Goal: Task Accomplishment & Management: Use online tool/utility

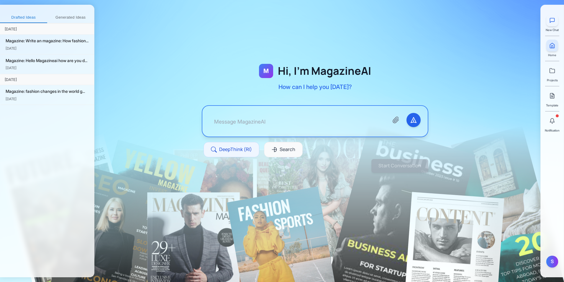
click at [556, 19] on button at bounding box center [553, 20] width 12 height 12
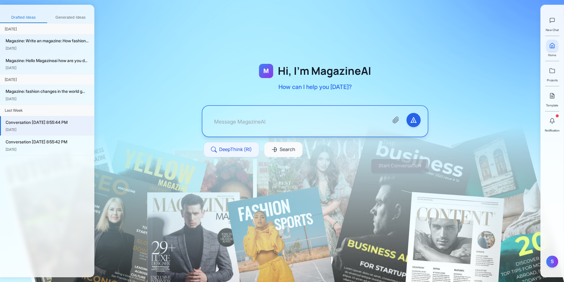
click at [556, 48] on link at bounding box center [553, 46] width 12 height 12
click at [554, 73] on icon at bounding box center [552, 70] width 5 height 4
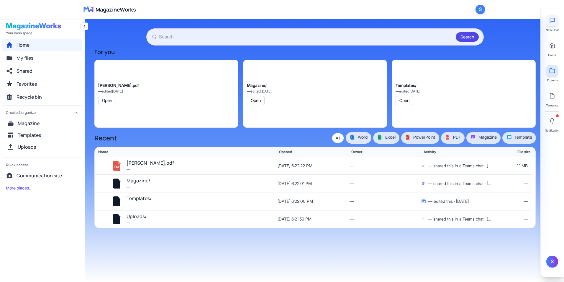
click at [553, 19] on icon at bounding box center [553, 20] width 6 height 6
click at [551, 18] on icon at bounding box center [553, 20] width 4 height 4
click at [553, 73] on icon at bounding box center [552, 70] width 5 height 4
click at [554, 101] on link at bounding box center [553, 96] width 12 height 12
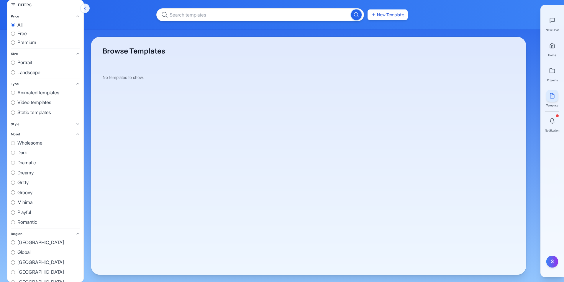
click at [554, 93] on icon at bounding box center [553, 96] width 6 height 6
click at [552, 100] on link at bounding box center [553, 96] width 12 height 12
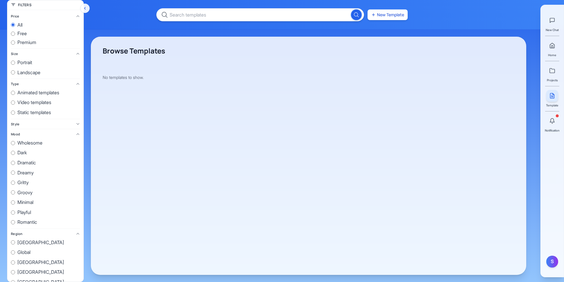
click at [26, 27] on label "all" at bounding box center [45, 25] width 69 height 8
click at [15, 27] on input "all" at bounding box center [13, 25] width 4 height 4
click at [26, 35] on span "free" at bounding box center [21, 34] width 9 height 8
click at [15, 35] on input "free" at bounding box center [13, 34] width 4 height 4
radio input "true"
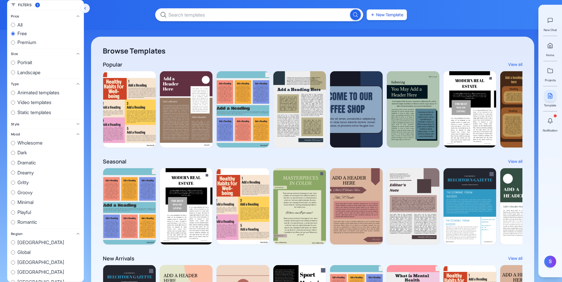
scroll to position [0, 532]
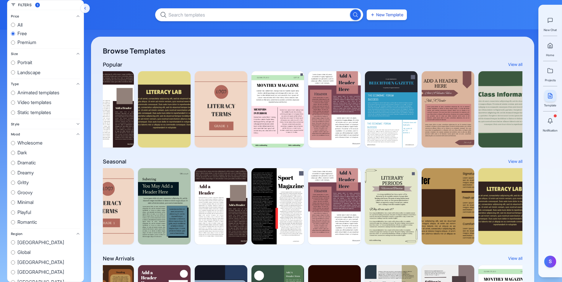
click at [29, 43] on span "premium" at bounding box center [26, 43] width 19 height 8
click at [15, 43] on input "premium" at bounding box center [13, 42] width 4 height 4
radio input "true"
click at [23, 33] on span "free" at bounding box center [21, 34] width 9 height 8
click at [15, 33] on input "free" at bounding box center [13, 34] width 4 height 4
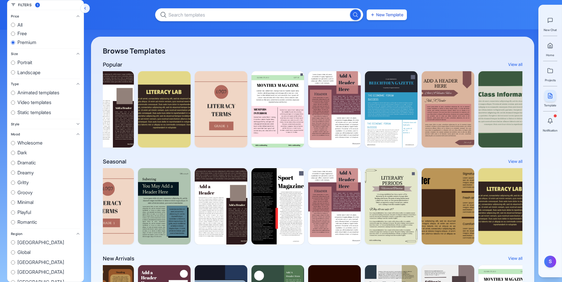
radio input "true"
click at [19, 22] on span "all" at bounding box center [19, 25] width 5 height 8
click at [15, 23] on input "all" at bounding box center [13, 25] width 4 height 4
radio input "true"
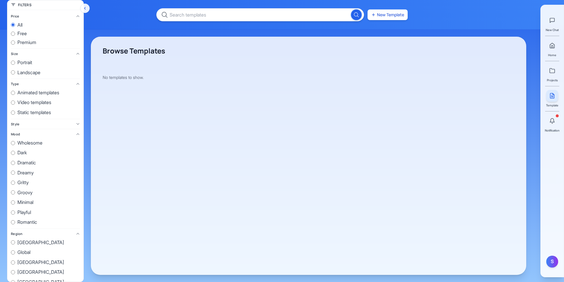
click at [33, 43] on span "premium" at bounding box center [26, 43] width 19 height 8
click at [15, 43] on input "premium" at bounding box center [13, 42] width 4 height 4
radio input "true"
click at [33, 43] on span "premium" at bounding box center [26, 43] width 19 height 8
click at [15, 43] on input "premium" at bounding box center [13, 42] width 4 height 4
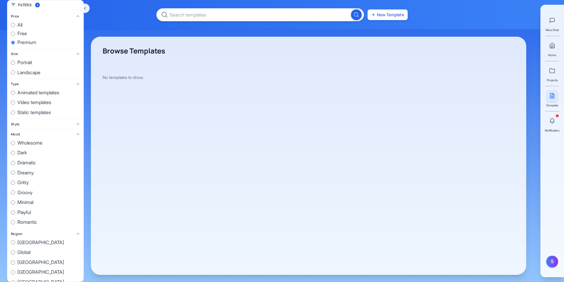
click at [19, 21] on span "all" at bounding box center [19, 25] width 5 height 8
click at [15, 23] on input "all" at bounding box center [13, 25] width 4 height 4
radio input "true"
click at [15, 27] on label "all" at bounding box center [45, 25] width 69 height 8
click at [15, 27] on input "all" at bounding box center [13, 25] width 4 height 4
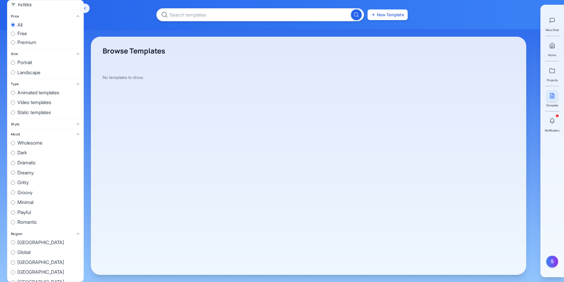
click at [24, 43] on span "premium" at bounding box center [26, 43] width 19 height 8
click at [15, 43] on input "premium" at bounding box center [13, 42] width 4 height 4
radio input "true"
click at [25, 7] on div "Filters 1" at bounding box center [45, 5] width 76 height 10
click at [24, 32] on span "free" at bounding box center [21, 34] width 9 height 8
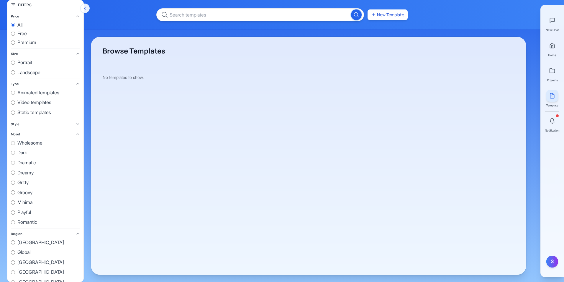
click at [15, 32] on input "free" at bounding box center [13, 34] width 4 height 4
radio input "true"
click at [27, 44] on span "premium" at bounding box center [26, 43] width 19 height 8
click at [15, 44] on input "premium" at bounding box center [13, 42] width 4 height 4
radio input "true"
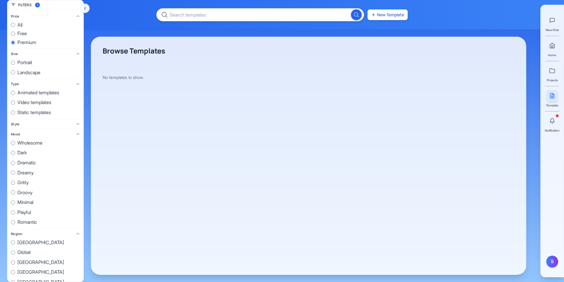
click at [16, 25] on label "all" at bounding box center [45, 25] width 69 height 8
click at [15, 25] on input "all" at bounding box center [13, 25] width 4 height 4
radio input "true"
click at [23, 61] on span "Portrait" at bounding box center [24, 63] width 15 height 8
click at [15, 61] on input "Portrait" at bounding box center [13, 63] width 4 height 4
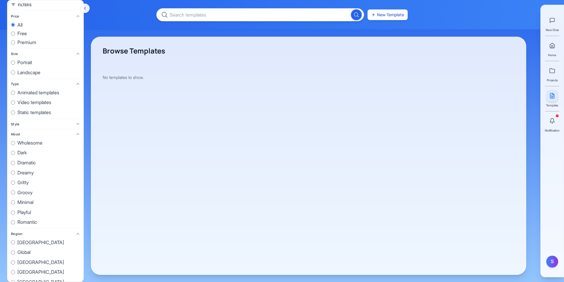
radio input "true"
click at [84, 9] on icon "Hide filters" at bounding box center [85, 8] width 5 height 5
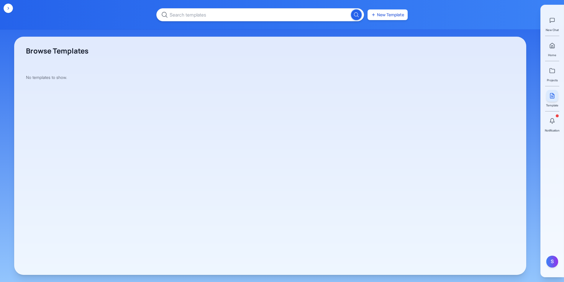
click at [8, 6] on button "Show filters" at bounding box center [8, 8] width 9 height 9
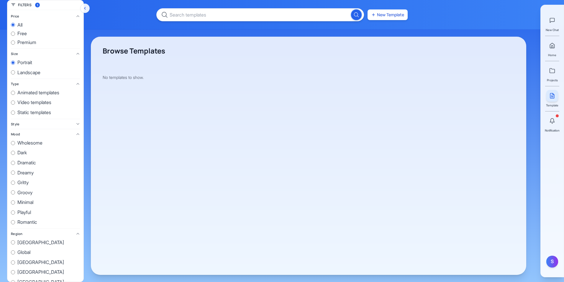
click at [25, 94] on span "Animated templates" at bounding box center [38, 93] width 42 height 8
click at [15, 94] on input "Animated templates" at bounding box center [13, 93] width 4 height 4
radio input "true"
click at [23, 27] on label "all" at bounding box center [45, 25] width 69 height 8
click at [15, 27] on input "all" at bounding box center [13, 25] width 4 height 4
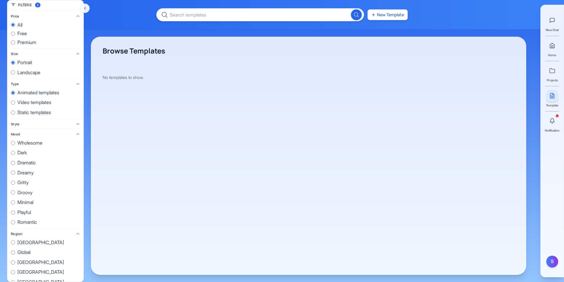
click at [23, 36] on span "free" at bounding box center [21, 34] width 9 height 8
click at [15, 36] on input "free" at bounding box center [13, 34] width 4 height 4
radio input "true"
click at [24, 39] on span "premium" at bounding box center [26, 43] width 19 height 8
click at [15, 40] on input "premium" at bounding box center [13, 42] width 4 height 4
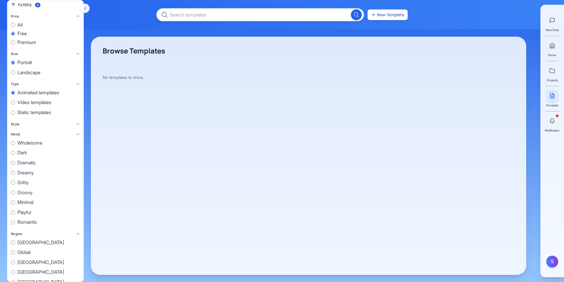
radio input "true"
click at [356, 11] on button "Search" at bounding box center [356, 14] width 11 height 11
click at [354, 12] on icon "Search" at bounding box center [357, 15] width 6 height 6
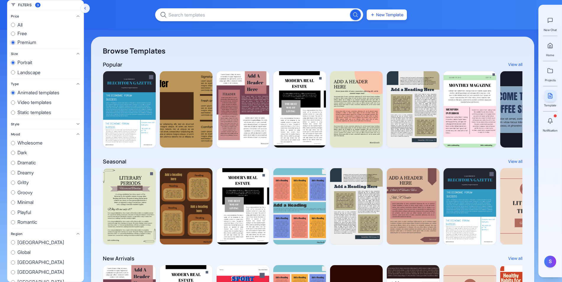
click at [45, 140] on label "Wholesome" at bounding box center [45, 143] width 69 height 8
click at [15, 141] on input "Wholesome" at bounding box center [13, 143] width 4 height 4
radio input "true"
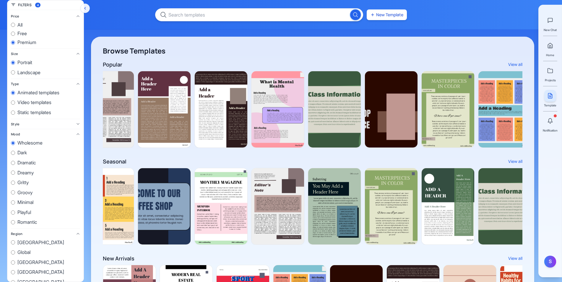
scroll to position [0, 532]
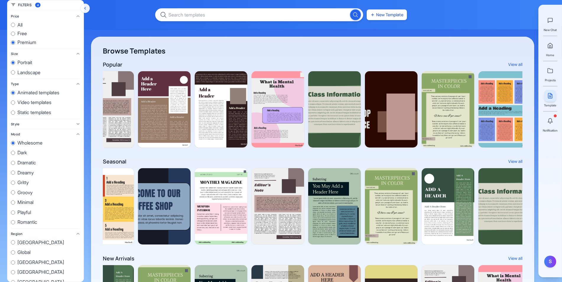
click at [37, 156] on div "Wholesome Dark Dramatic Dreamy Gritty Groovy Minimal Playful Romantic" at bounding box center [45, 182] width 69 height 87
click at [31, 159] on span "Dramatic" at bounding box center [26, 163] width 19 height 8
click at [15, 161] on input "Dramatic" at bounding box center [13, 163] width 4 height 4
radio input "true"
click at [29, 180] on span "Gritty" at bounding box center [22, 183] width 11 height 8
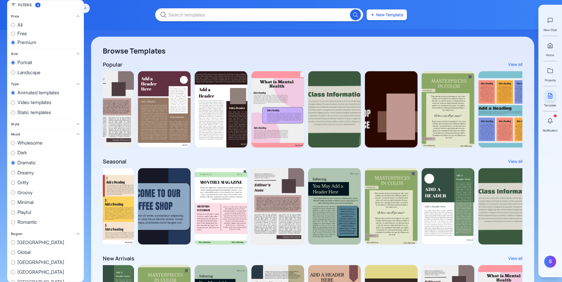
click at [15, 180] on input "Gritty" at bounding box center [13, 182] width 4 height 4
radio input "true"
click at [30, 193] on span "Groovy" at bounding box center [24, 193] width 15 height 8
click at [15, 193] on input "Groovy" at bounding box center [13, 192] width 4 height 4
radio input "true"
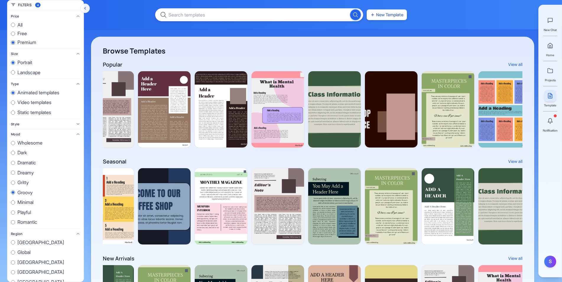
click at [32, 206] on span "Minimal" at bounding box center [25, 202] width 16 height 8
click at [15, 204] on input "Minimal" at bounding box center [13, 202] width 4 height 4
radio input "true"
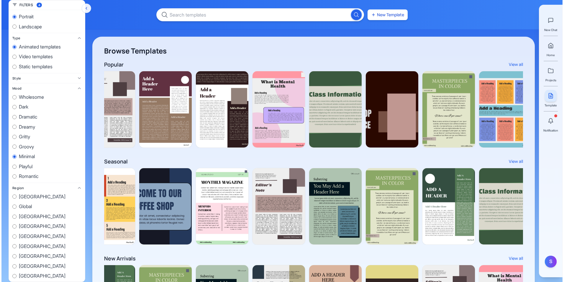
scroll to position [0, 0]
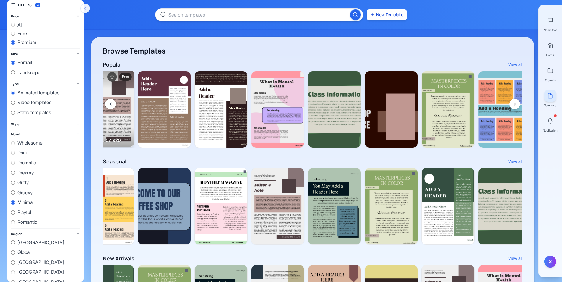
click at [126, 104] on img at bounding box center [107, 108] width 53 height 77
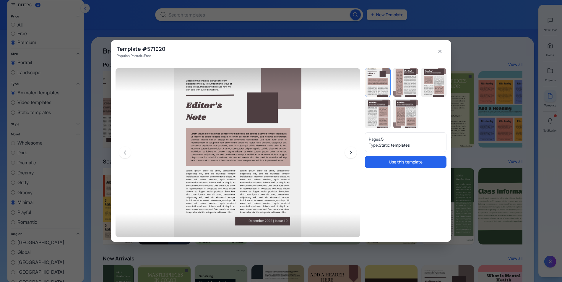
click at [353, 151] on icon "Next page" at bounding box center [350, 152] width 6 height 6
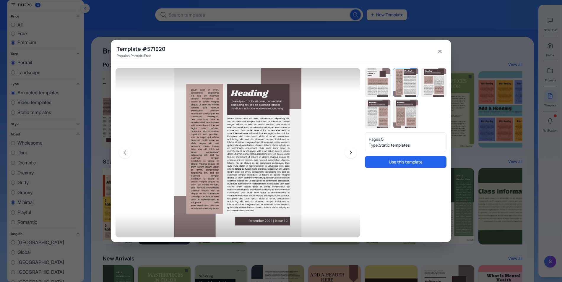
click at [351, 151] on icon "Next page" at bounding box center [350, 152] width 6 height 6
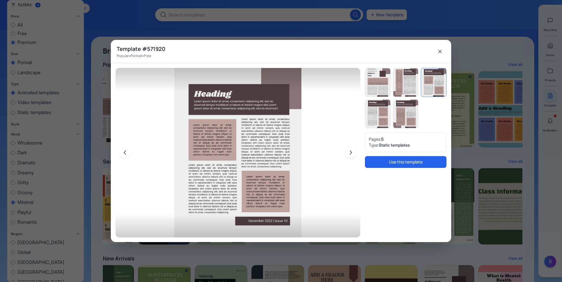
click at [351, 151] on icon "Next page" at bounding box center [350, 152] width 6 height 6
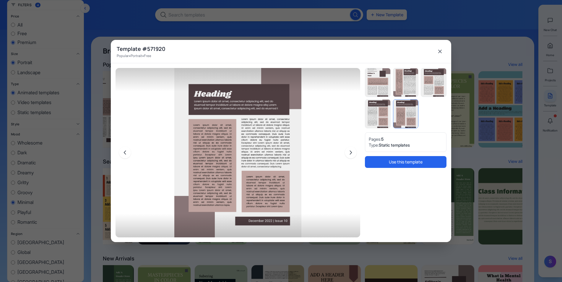
click at [351, 151] on icon "Next page" at bounding box center [350, 152] width 6 height 6
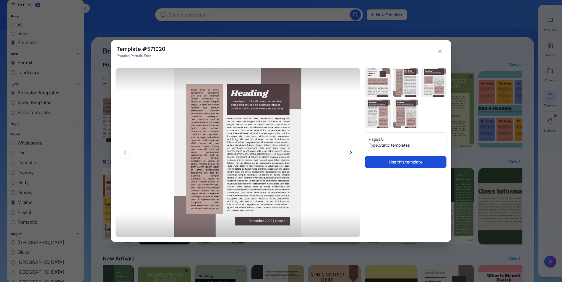
click at [369, 160] on button "Use this template" at bounding box center [405, 162] width 81 height 12
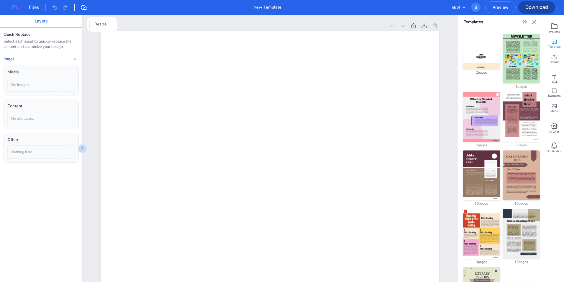
click at [482, 111] on img at bounding box center [481, 117] width 37 height 50
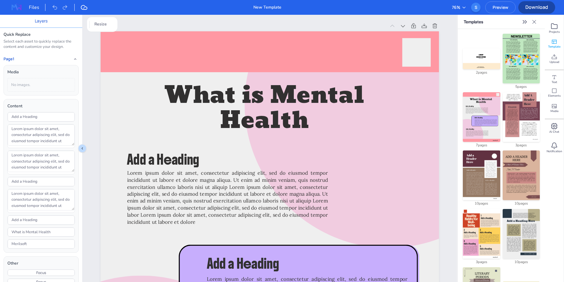
click at [522, 55] on img at bounding box center [521, 59] width 37 height 50
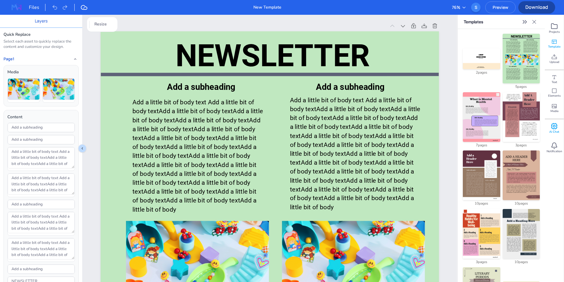
click at [558, 133] on span "Ai Chat" at bounding box center [555, 132] width 10 height 4
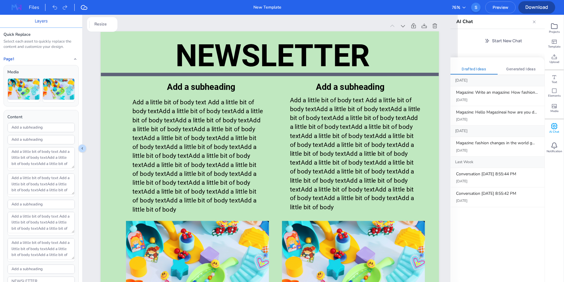
click at [512, 62] on div "Drafted Ideas Generated Ideas [DATE] Magazine: Write an magazine: How fashion..…" at bounding box center [498, 193] width 94 height 272
click at [513, 68] on button "Generated Ideas" at bounding box center [521, 69] width 47 height 11
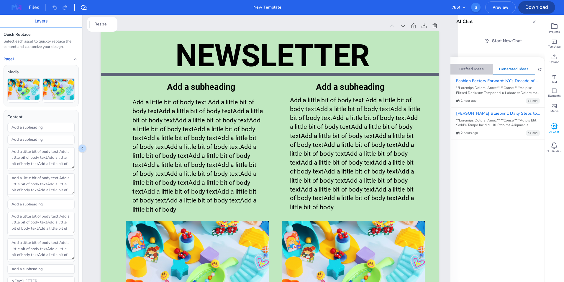
click at [483, 72] on button "Drafted Ideas" at bounding box center [472, 69] width 43 height 11
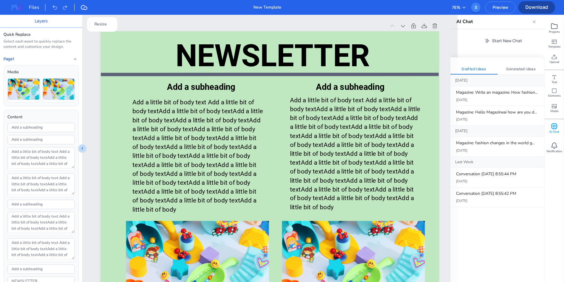
click at [508, 66] on button "Generated Ideas" at bounding box center [521, 69] width 47 height 11
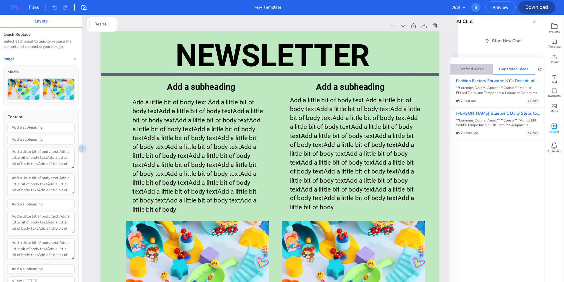
click at [472, 73] on button "Drafted Ideas" at bounding box center [472, 69] width 43 height 11
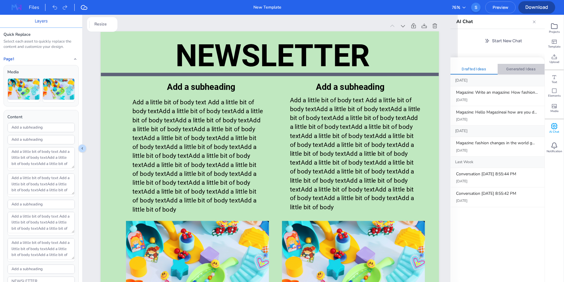
click at [508, 66] on button "Generated Ideas" at bounding box center [521, 69] width 47 height 11
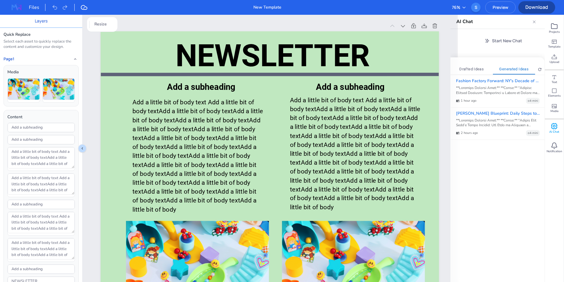
click at [558, 128] on icon at bounding box center [554, 126] width 7 height 7
click at [549, 126] on div "Ai Chat" at bounding box center [554, 126] width 19 height 15
click at [478, 64] on button "Drafted Ideas" at bounding box center [472, 69] width 43 height 11
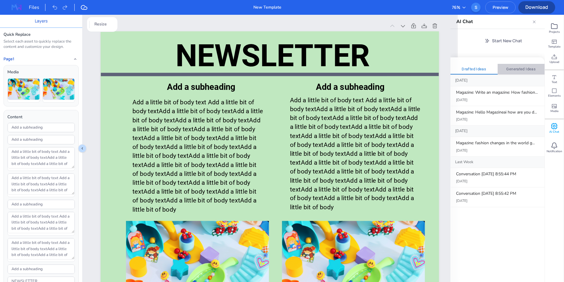
click at [508, 69] on button "Generated Ideas" at bounding box center [521, 69] width 47 height 11
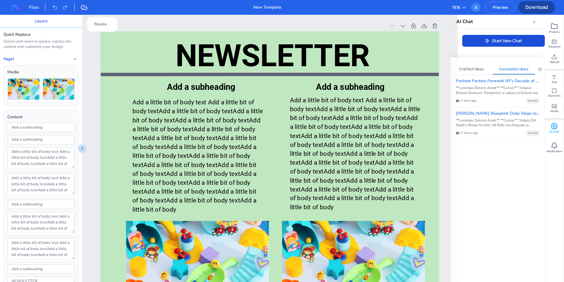
click at [502, 44] on button "Start New Chat" at bounding box center [504, 41] width 83 height 12
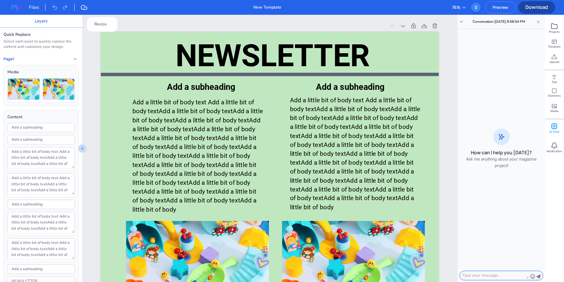
click at [505, 275] on textarea at bounding box center [496, 275] width 66 height 6
type textarea "update the content"
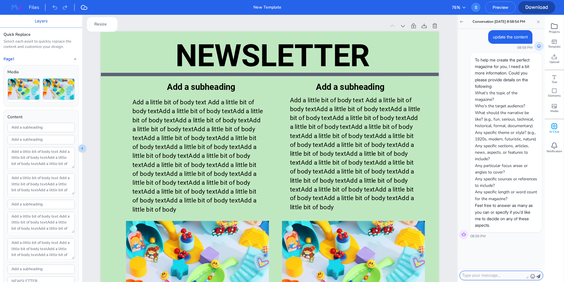
click at [506, 275] on textarea at bounding box center [496, 275] width 66 height 6
click at [40, 19] on button "Layers" at bounding box center [41, 21] width 13 height 6
click at [43, 25] on div "Layers" at bounding box center [41, 21] width 82 height 13
click at [44, 130] on input "Add a subheading" at bounding box center [41, 127] width 67 height 9
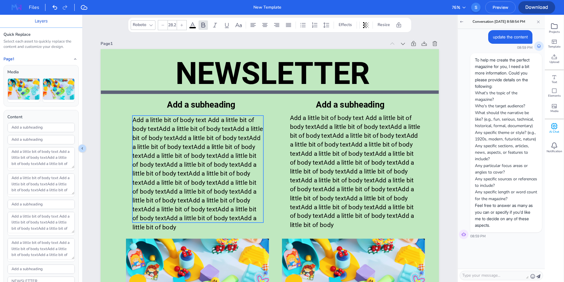
click at [168, 148] on span "Add a little bit of body text Add a little bit of body textAdd a little bit of …" at bounding box center [198, 173] width 131 height 114
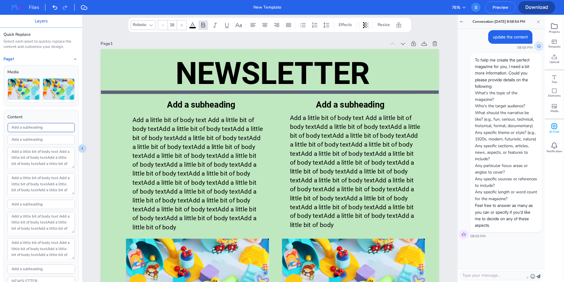
click at [53, 129] on input "Add a subheading" at bounding box center [41, 127] width 67 height 9
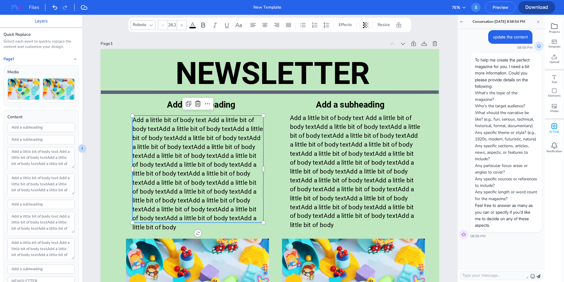
click at [143, 132] on span "Add a little bit of body text Add a little bit of body textAdd a little bit of …" at bounding box center [198, 173] width 131 height 114
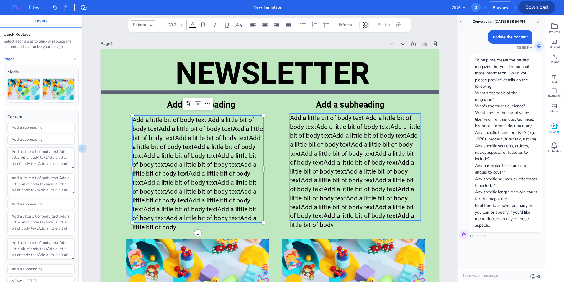
click at [319, 139] on span "Add a little bit of body text Add a little bit of body textAdd a little bit of …" at bounding box center [355, 171] width 131 height 114
type input "28.2"
click at [195, 161] on span "Add a little bit of body text Add a little bit of body textAdd a little bit of …" at bounding box center [198, 173] width 131 height 114
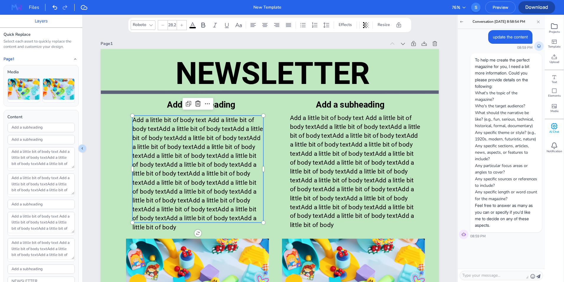
click at [136, 118] on span "Add a little bit of body text Add a little bit of body textAdd a little bit of …" at bounding box center [198, 173] width 131 height 114
type textarea "tta little bit of body text Add a little bit of body textAdd a little bit of bo…"
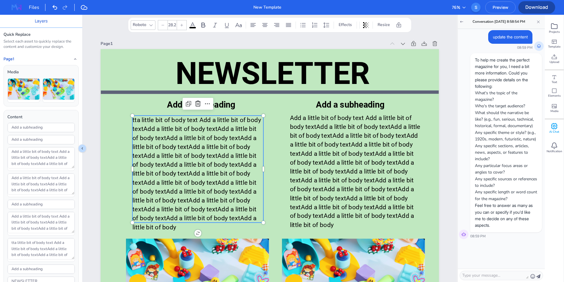
click at [157, 155] on span "tta little bit of body text Add a little bit of body textAdd a little bit of bo…" at bounding box center [197, 173] width 129 height 114
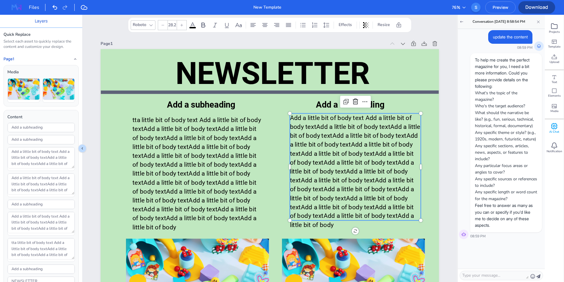
click at [316, 155] on span "Add a little bit of body text Add a little bit of body textAdd a little bit of …" at bounding box center [355, 171] width 131 height 114
click at [209, 191] on span "tta little bit of body text Add a little bit of body textAdd a little bit of bo…" at bounding box center [197, 173] width 129 height 114
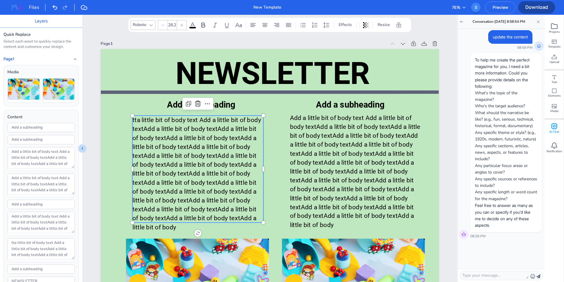
click at [143, 27] on div "Roboto" at bounding box center [140, 24] width 16 height 9
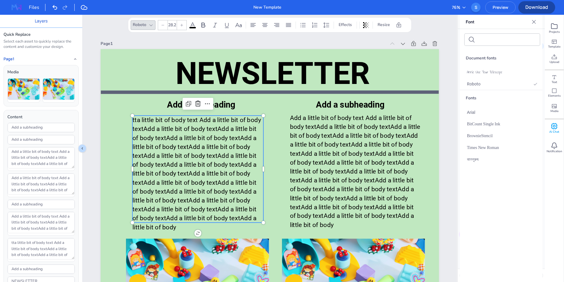
click at [143, 27] on div "Roboto" at bounding box center [140, 24] width 16 height 9
click at [152, 25] on icon at bounding box center [151, 25] width 5 height 5
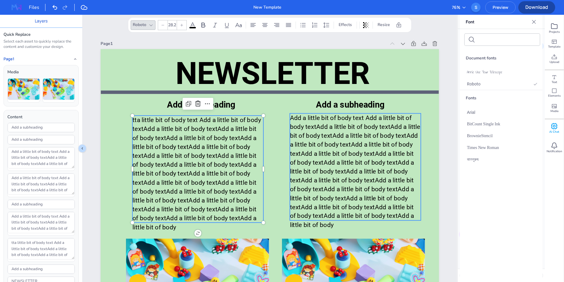
click at [338, 187] on span "Add a little bit of body text Add a little bit of body textAdd a little bit of …" at bounding box center [355, 171] width 131 height 114
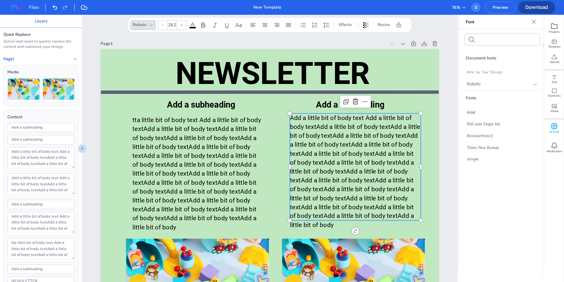
click at [152, 26] on icon at bounding box center [151, 25] width 5 height 5
click at [171, 25] on input "28.2" at bounding box center [172, 24] width 8 height 9
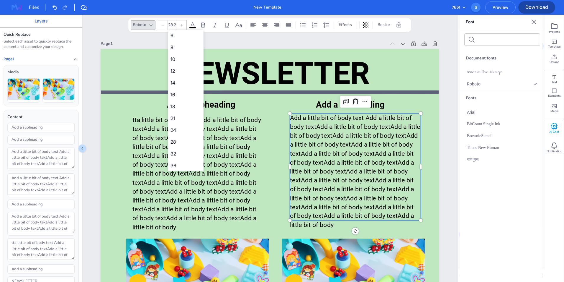
click at [182, 24] on icon at bounding box center [182, 25] width 4 height 4
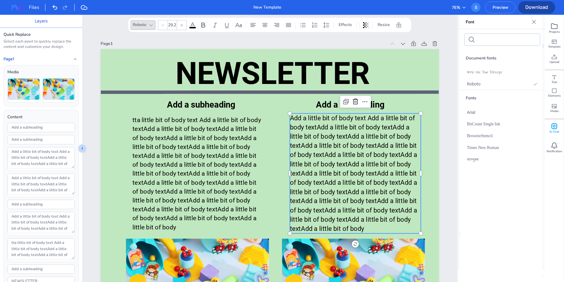
click at [182, 24] on icon at bounding box center [182, 25] width 4 height 4
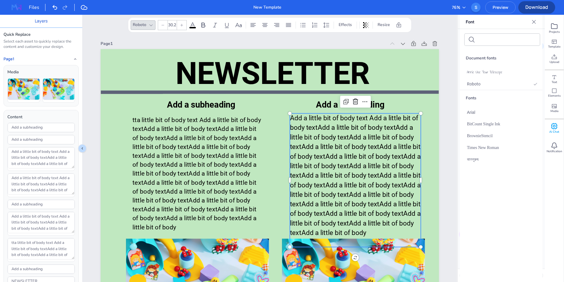
click at [182, 24] on icon at bounding box center [182, 25] width 4 height 4
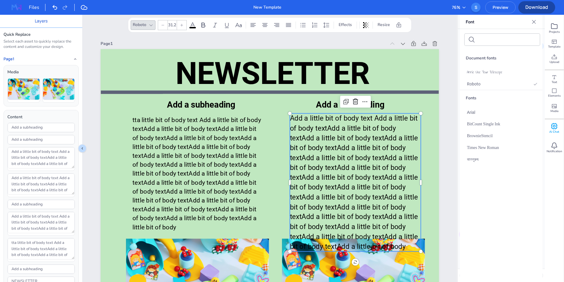
click at [182, 24] on icon at bounding box center [182, 25] width 4 height 4
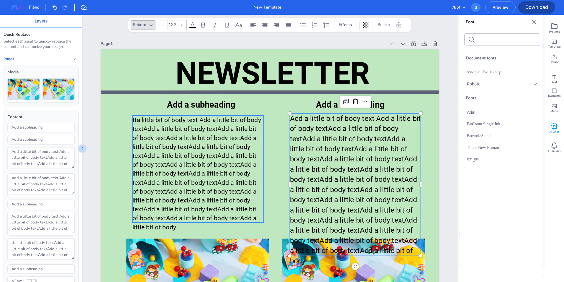
click at [211, 144] on span "tta little bit of body text Add a little bit of body textAdd a little bit of bo…" at bounding box center [197, 173] width 129 height 114
type input "28.2"
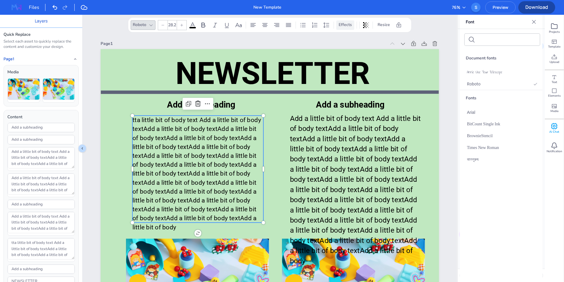
click at [344, 23] on span "Effects" at bounding box center [346, 25] width 16 height 6
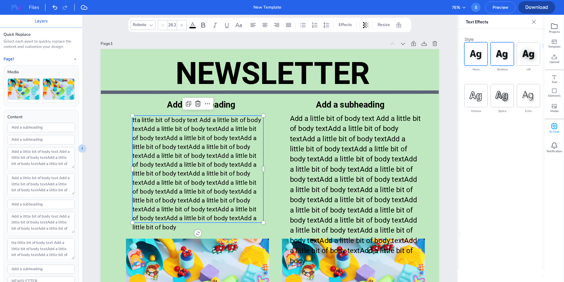
click at [505, 52] on img at bounding box center [502, 54] width 23 height 23
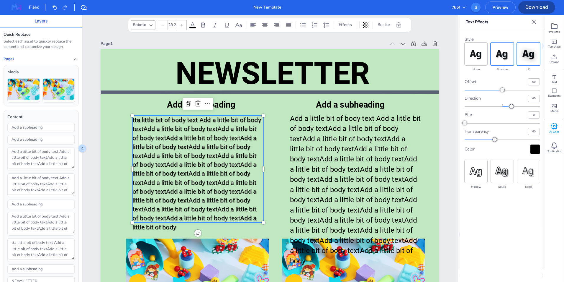
click at [538, 52] on img at bounding box center [529, 54] width 23 height 23
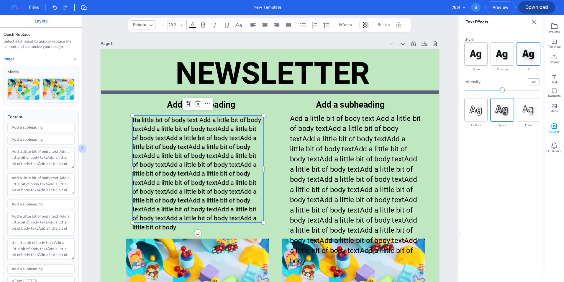
click at [502, 107] on img at bounding box center [502, 109] width 23 height 23
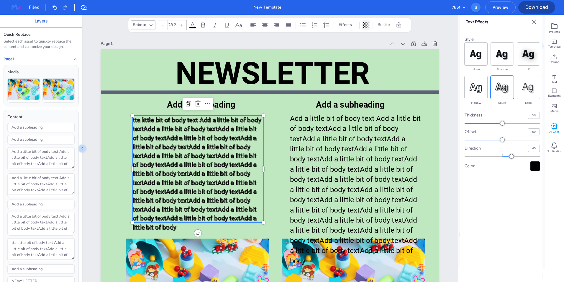
click at [366, 25] on icon at bounding box center [366, 25] width 1 height 6
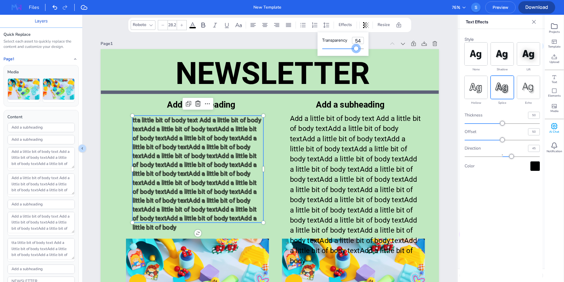
type input "52"
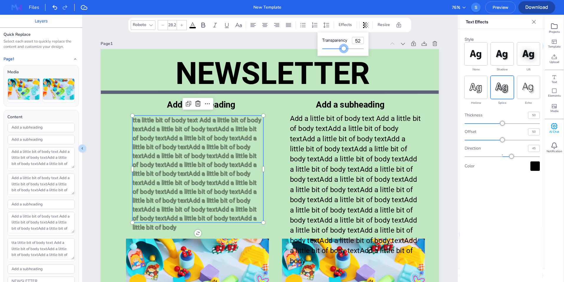
drag, startPoint x: 364, startPoint y: 50, endPoint x: 345, endPoint y: 53, distance: 19.7
click at [345, 53] on div "Transparency 52" at bounding box center [343, 44] width 51 height 24
click at [271, 31] on div "Roboto 28.2 Effects Resize" at bounding box center [269, 25] width 283 height 14
click at [267, 27] on icon at bounding box center [265, 25] width 7 height 7
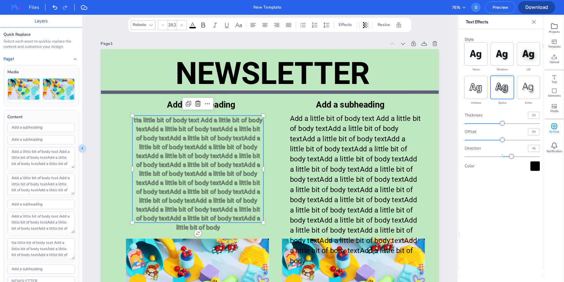
click at [263, 12] on div "Files New Template 76 % S Preview" at bounding box center [282, 7] width 564 height 15
click at [262, 8] on div "New Template" at bounding box center [268, 7] width 28 height 6
click at [262, 8] on input "New Template" at bounding box center [267, 7] width 53 height 7
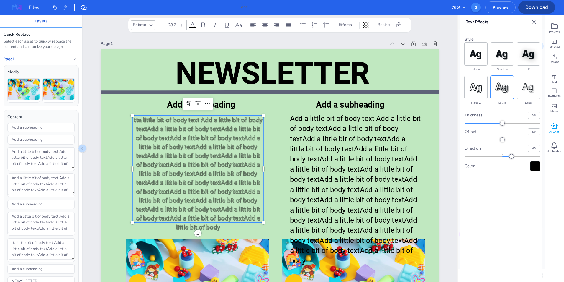
type input "one"
click at [320, 6] on div "Files one 76 % S Preview" at bounding box center [282, 7] width 564 height 15
click at [178, 9] on div "Files one 76 % S Preview" at bounding box center [282, 7] width 564 height 15
click at [85, 6] on icon at bounding box center [84, 7] width 6 height 4
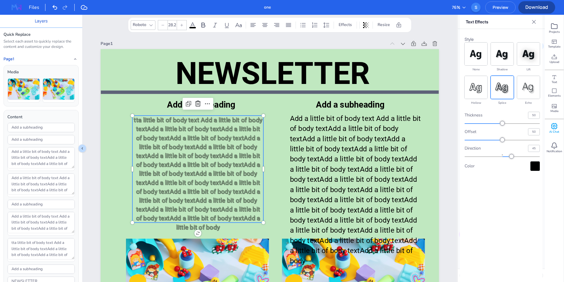
click at [17, 60] on div "Page 1" at bounding box center [37, 59] width 66 height 5
click at [24, 84] on img at bounding box center [24, 89] width 32 height 22
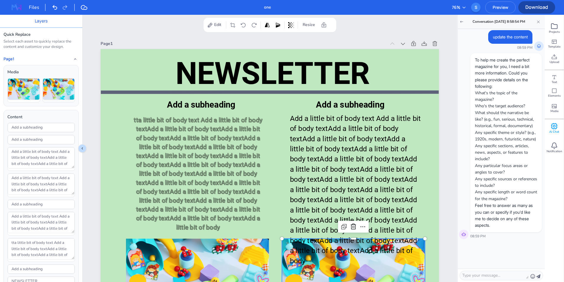
click at [55, 90] on img at bounding box center [59, 89] width 32 height 22
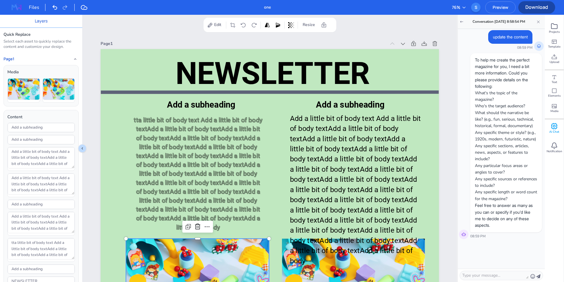
click at [45, 22] on button "Layers" at bounding box center [41, 21] width 13 height 6
click at [35, 11] on div "Files" at bounding box center [37, 7] width 17 height 7
click at [81, 148] on icon "Collapse sidebar" at bounding box center [82, 148] width 5 height 5
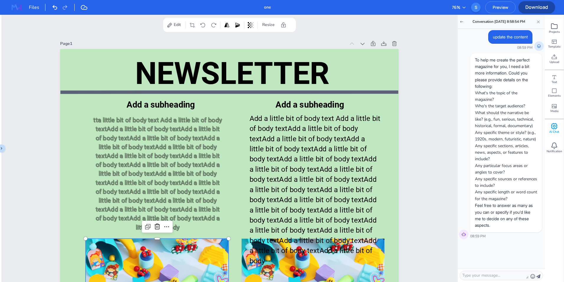
click at [539, 20] on icon at bounding box center [539, 22] width 4 height 4
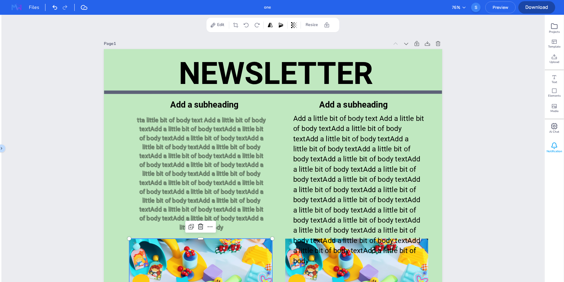
click at [556, 151] on span "Notification" at bounding box center [555, 151] width 16 height 4
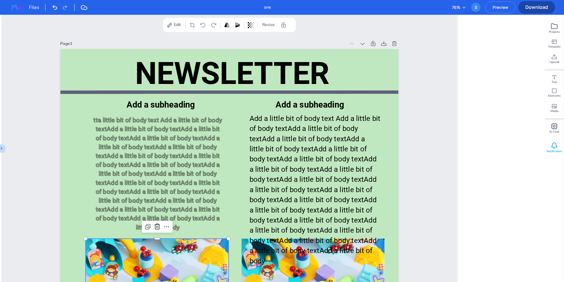
click at [556, 151] on span "Notification" at bounding box center [555, 151] width 16 height 4
click at [556, 150] on span "Notification" at bounding box center [555, 151] width 16 height 4
click at [559, 106] on div "Media" at bounding box center [554, 107] width 19 height 15
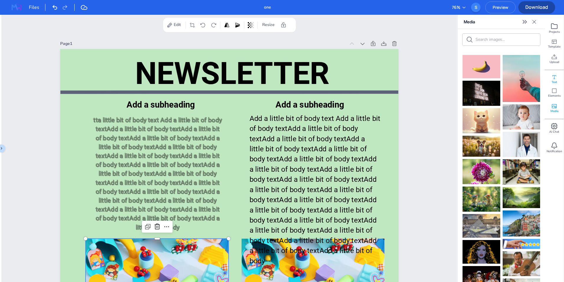
click at [555, 75] on icon at bounding box center [555, 77] width 4 height 4
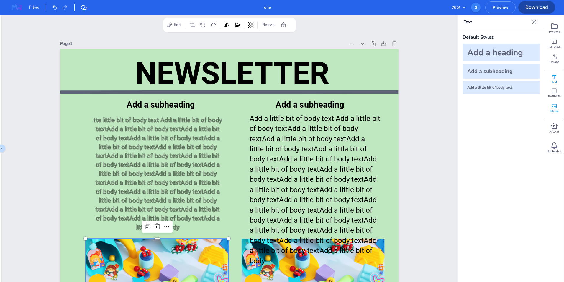
click at [557, 104] on icon at bounding box center [555, 106] width 6 height 6
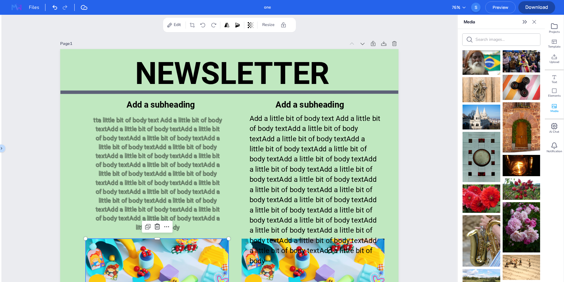
scroll to position [293, 0]
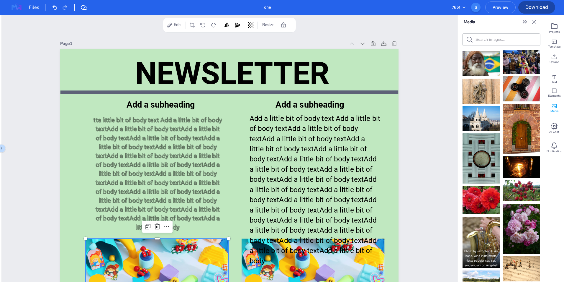
click at [490, 218] on img at bounding box center [482, 241] width 38 height 51
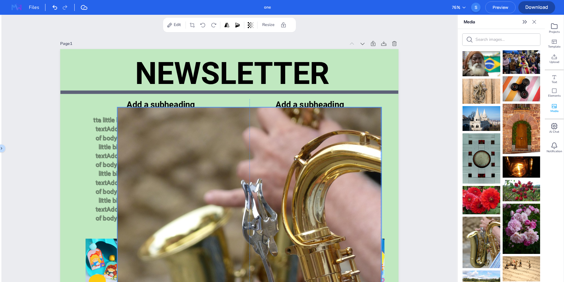
drag, startPoint x: 296, startPoint y: 140, endPoint x: 315, endPoint y: 153, distance: 23.5
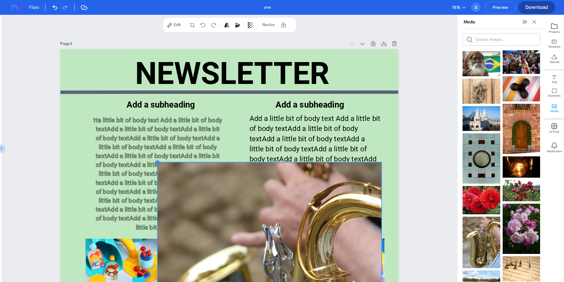
drag, startPoint x: 117, startPoint y: 108, endPoint x: 185, endPoint y: 163, distance: 87.1
click at [185, 163] on div "NEWSLETTER Add a subheading tta little bit of body text Add a little bit of bod…" at bounding box center [229, 274] width 339 height 451
click at [276, 152] on icon at bounding box center [279, 150] width 7 height 7
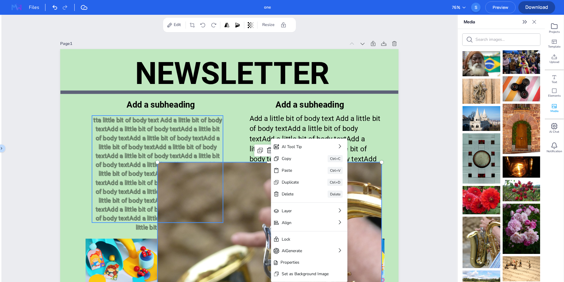
click at [169, 128] on span "tta little bit of body text Add a little bit of body textAdd a little bit of bo…" at bounding box center [157, 173] width 129 height 114
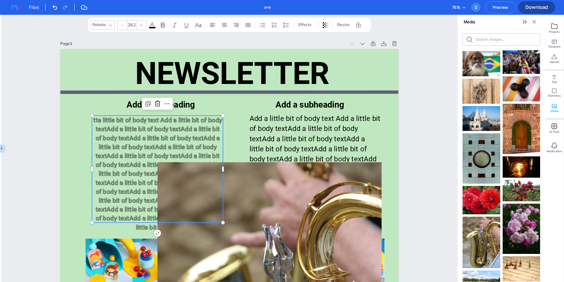
click at [169, 128] on span "tta little bit of body text Add a little bit of body textAdd a little bit of bo…" at bounding box center [157, 173] width 129 height 114
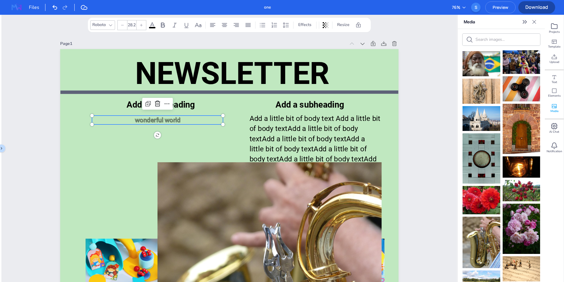
click at [175, 118] on span "wonderful world" at bounding box center [158, 119] width 46 height 7
click at [165, 102] on icon at bounding box center [167, 103] width 7 height 7
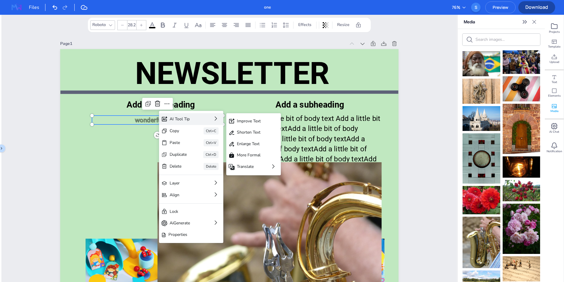
click at [179, 116] on div "AI Tool Tip" at bounding box center [183, 119] width 27 height 6
click at [246, 117] on div "Improve Text" at bounding box center [253, 120] width 55 height 11
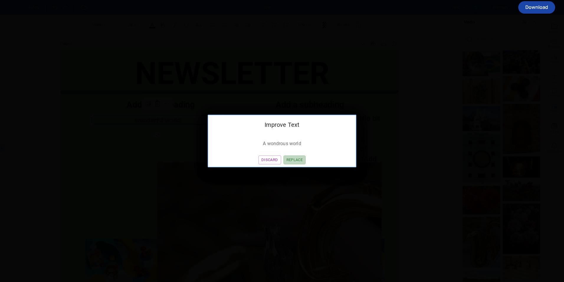
click at [286, 160] on button "Replace" at bounding box center [295, 159] width 22 height 9
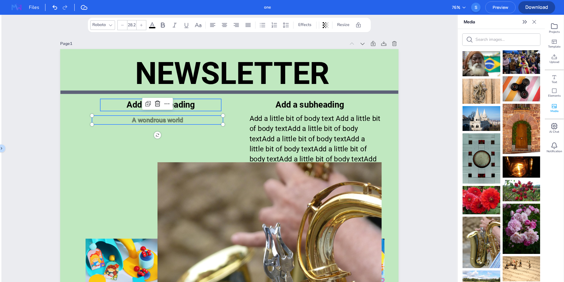
click at [176, 49] on div "NEWSLETTER Add a subheading A wondrous world Add a little bit of body text Add …" at bounding box center [229, 49] width 339 height 0
click at [252, 102] on p "Add a subheading" at bounding box center [310, 105] width 121 height 12
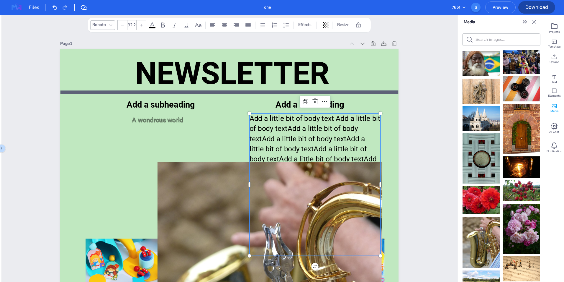
click at [273, 124] on span "Add a little bit of body text Add a little bit of body textAdd a little bit of …" at bounding box center [315, 189] width 131 height 151
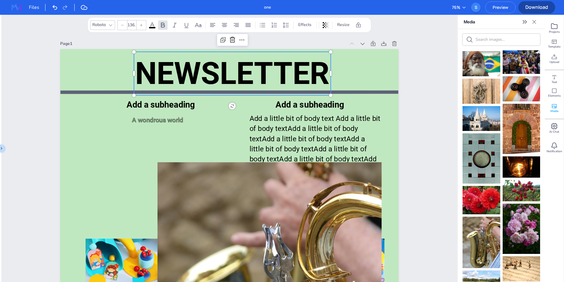
drag, startPoint x: 345, startPoint y: 22, endPoint x: 331, endPoint y: 30, distance: 15.7
drag, startPoint x: 331, startPoint y: 30, endPoint x: 242, endPoint y: 42, distance: 90.4
click at [242, 42] on icon at bounding box center [242, 39] width 7 height 7
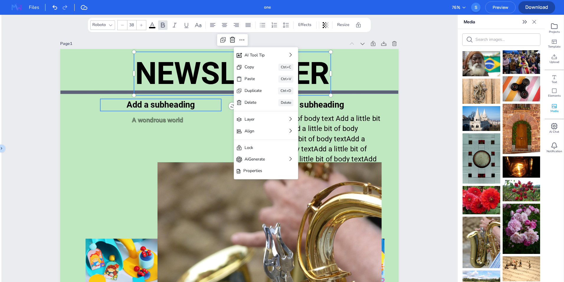
click at [191, 101] on span "Add a subheading" at bounding box center [161, 105] width 68 height 10
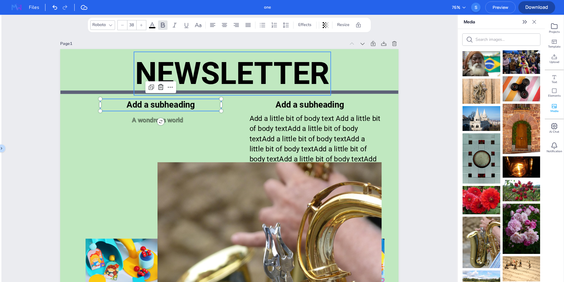
drag, startPoint x: 188, startPoint y: 108, endPoint x: 193, endPoint y: 71, distance: 37.9
type input "136.6"
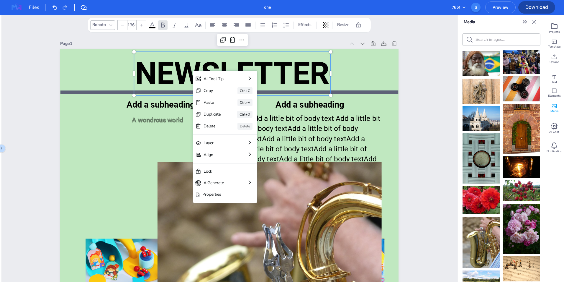
click at [176, 74] on span "NEWSLETTER" at bounding box center [232, 73] width 195 height 36
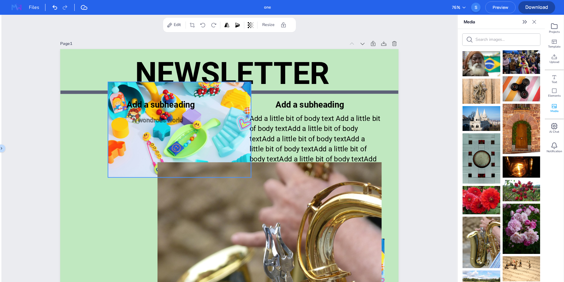
drag, startPoint x: 103, startPoint y: 260, endPoint x: 125, endPoint y: 103, distance: 158.1
click at [125, 49] on div "NEWSLETTER Add a subheading A wondrous world Add a little bit of body text Add …" at bounding box center [229, 49] width 339 height 0
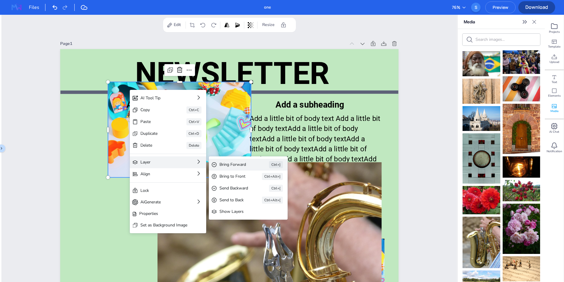
click at [234, 167] on div "Bring Forward" at bounding box center [236, 164] width 33 height 6
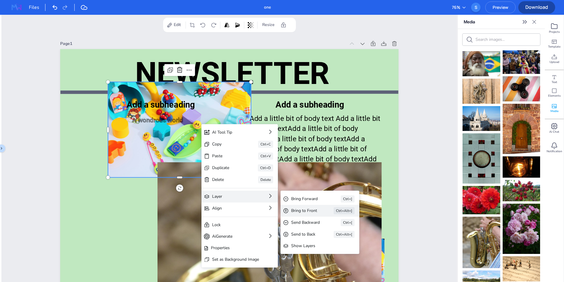
click at [309, 208] on div "Bring to Front" at bounding box center [304, 210] width 26 height 6
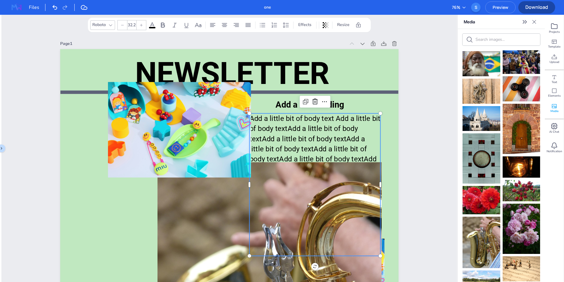
click at [320, 136] on span "Add a little bit of body text Add a little bit of body textAdd a little bit of …" at bounding box center [315, 189] width 131 height 151
type input "136.6"
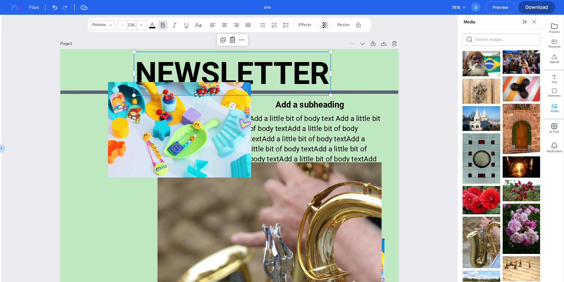
click at [303, 73] on span "NEWSLETTER" at bounding box center [232, 73] width 195 height 36
click at [105, 27] on div "Roboto" at bounding box center [99, 24] width 16 height 9
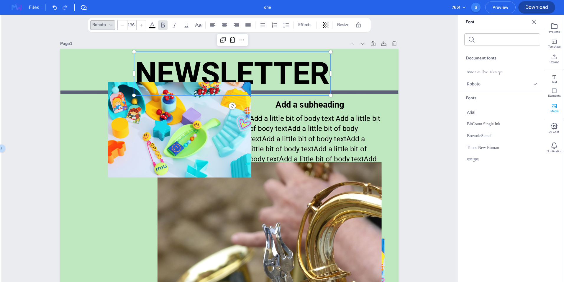
click at [301, 82] on span "NEWSLETTER" at bounding box center [232, 73] width 195 height 36
click at [293, 71] on span "NEWSLETTER" at bounding box center [232, 73] width 195 height 36
click at [504, 146] on div "Times New Roman" at bounding box center [502, 148] width 85 height 12
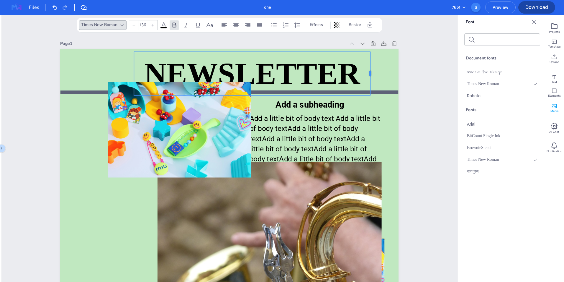
drag, startPoint x: 331, startPoint y: 97, endPoint x: 371, endPoint y: 93, distance: 40.1
click at [371, 93] on div "NEWSLETTER Add a subheading A wondrous world Add a little bit of body text Add …" at bounding box center [229, 274] width 339 height 451
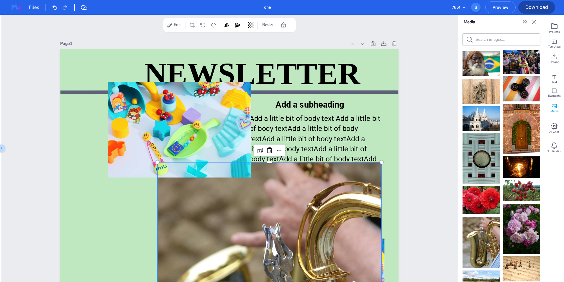
click at [495, 45] on div at bounding box center [502, 40] width 78 height 12
click at [495, 40] on input "text" at bounding box center [506, 40] width 61 height 6
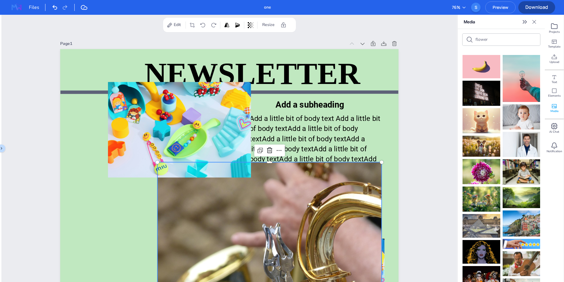
click at [500, 40] on input "flower" at bounding box center [506, 40] width 61 height 6
type input "f"
type input "guitar"
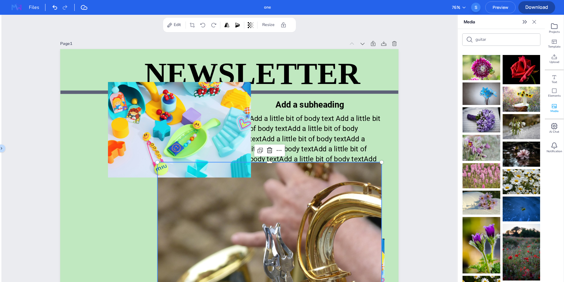
click at [479, 8] on div "S" at bounding box center [475, 7] width 9 height 9
click at [440, 27] on p "Shakil Ahmed" at bounding box center [448, 27] width 57 height 6
click at [430, 41] on button "Log out" at bounding box center [448, 41] width 66 height 14
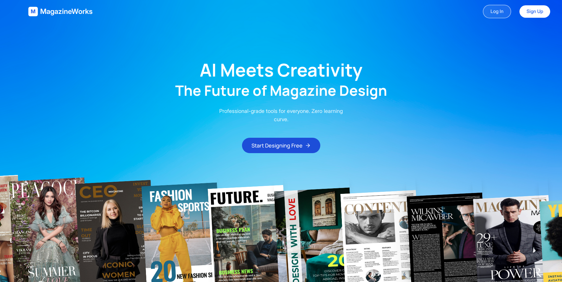
click at [494, 12] on link "Log In" at bounding box center [496, 12] width 28 height 14
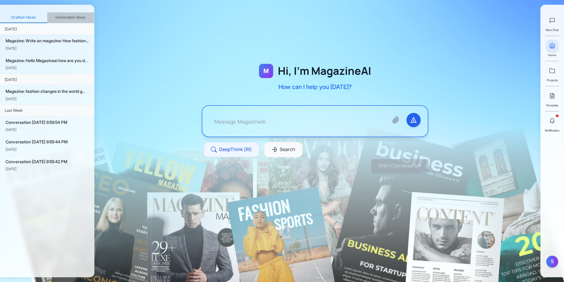
click at [78, 17] on button "Generated Ideas" at bounding box center [70, 17] width 47 height 11
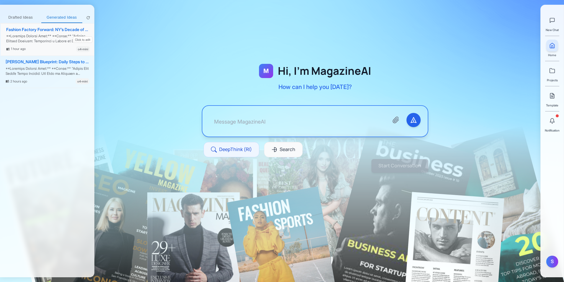
click at [58, 30] on div "Fashion Factory Forward: NY’s Decade of Change" at bounding box center [48, 29] width 84 height 5
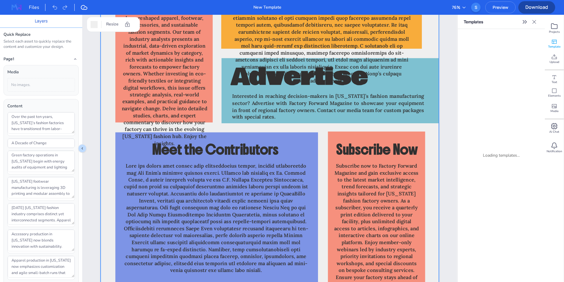
scroll to position [4589, 0]
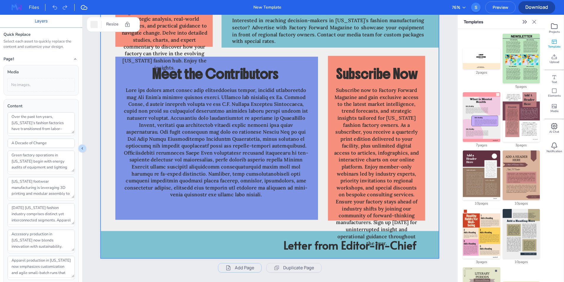
click at [526, 21] on icon "Expand sidebar" at bounding box center [525, 21] width 7 height 7
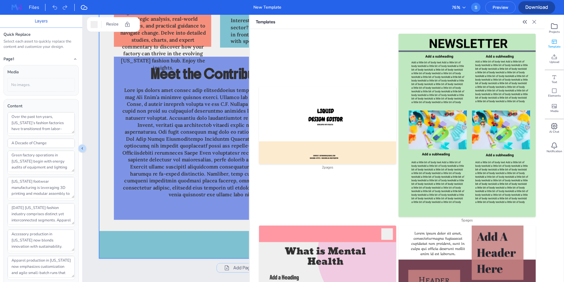
click at [536, 22] on icon at bounding box center [535, 22] width 6 height 6
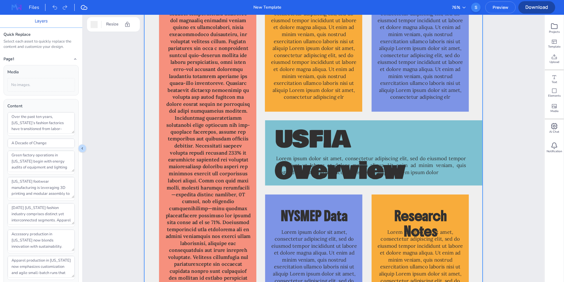
scroll to position [2185, 0]
